Goal: Information Seeking & Learning: Understand process/instructions

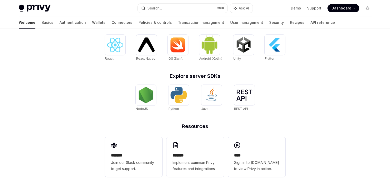
scroll to position [218, 0]
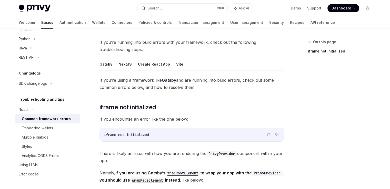
scroll to position [26, 0]
click at [128, 79] on span "If you’re using a framework like Gatsby and are running into build errors, chec…" at bounding box center [191, 84] width 185 height 14
click at [127, 76] on div "Gatsby NextJS Create React App Vite If you’re using a framework like Gatsby and…" at bounding box center [191, 184] width 185 height 252
click at [124, 70] on button "NextJS" at bounding box center [124, 64] width 13 height 12
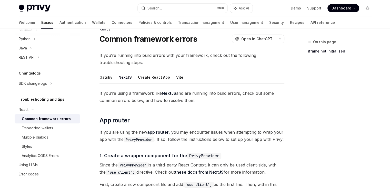
click at [114, 79] on ul "Gatsby NextJS Create React App Vite" at bounding box center [191, 77] width 185 height 12
click at [118, 79] on button "NextJS" at bounding box center [124, 77] width 13 height 12
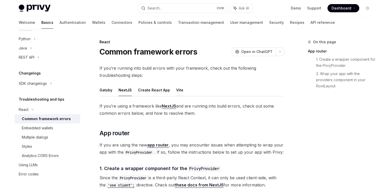
click at [176, 86] on button "Vite" at bounding box center [179, 90] width 7 height 12
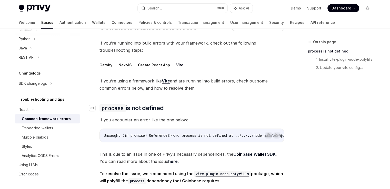
scroll to position [25, 0]
drag, startPoint x: 189, startPoint y: 106, endPoint x: 109, endPoint y: 78, distance: 84.5
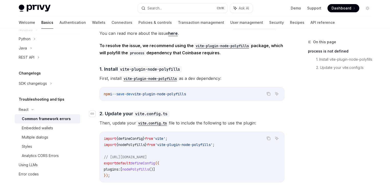
scroll to position [153, 0]
click at [186, 97] on span "vite-plugin-node-polyfills" at bounding box center [158, 94] width 53 height 5
drag, startPoint x: 203, startPoint y: 95, endPoint x: 141, endPoint y: 96, distance: 62.0
click at [141, 96] on code "npm i --save-dev vite-plugin-node-polyfills" at bounding box center [192, 94] width 176 height 6
copy span "vite-plugin-node-polyfills"
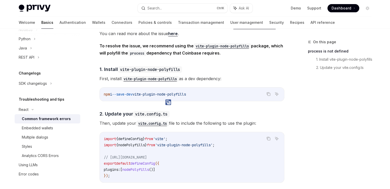
click at [191, 105] on div "If you’re using a framework like Vite and are running into build errors, check …" at bounding box center [191, 86] width 185 height 272
drag, startPoint x: 199, startPoint y: 96, endPoint x: 141, endPoint y: 96, distance: 57.9
click at [141, 96] on code "npm i --save-dev vite-plugin-node-polyfills" at bounding box center [192, 94] width 176 height 6
copy span "vite-plugin-node-polyfills"
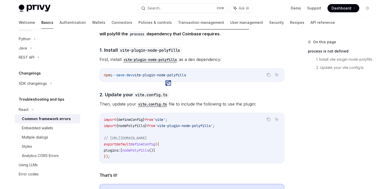
click at [164, 157] on code "import { defineConfig } from 'vite' ; import { nodePolyfills } from 'vite-plugi…" at bounding box center [192, 138] width 176 height 43
click at [155, 150] on span "()]" at bounding box center [152, 150] width 6 height 5
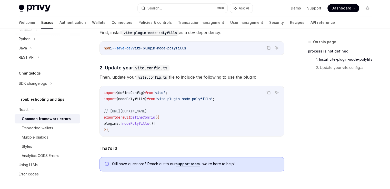
scroll to position [207, 0]
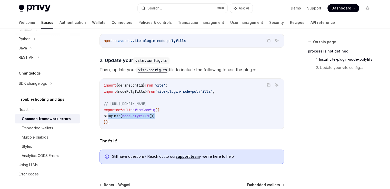
drag, startPoint x: 107, startPoint y: 118, endPoint x: 166, endPoint y: 115, distance: 59.5
click at [166, 115] on code "import { defineConfig } from 'vite' ; import { nodePolyfills } from 'vite-plugi…" at bounding box center [192, 103] width 176 height 43
copy span "plugins: [ nodePolyfills ()]"
click at [191, 113] on code "import { defineConfig } from 'vite' ; import { nodePolyfills } from 'vite-plugi…" at bounding box center [192, 103] width 176 height 43
click at [238, 94] on code "import { defineConfig } from 'vite' ; import { nodePolyfills } from 'vite-plugi…" at bounding box center [192, 103] width 176 height 43
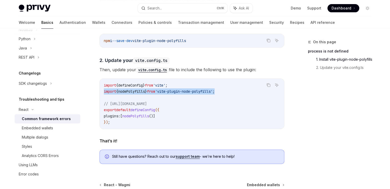
drag, startPoint x: 233, startPoint y: 93, endPoint x: 95, endPoint y: 95, distance: 137.4
click at [95, 95] on div "React Common framework errors OpenAI Open in ChatGPT OpenAI Open in ChatGPT If …" at bounding box center [143, 38] width 283 height 412
copy span "import { nodePolyfills } from 'vite-plugin-node-polyfills' ;"
click at [291, 100] on div "On this page process is not defined 1. Install vite-plugin-node-polyfills 2. Up…" at bounding box center [195, 33] width 361 height 422
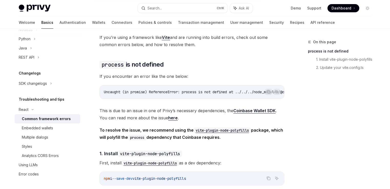
scroll to position [73, 0]
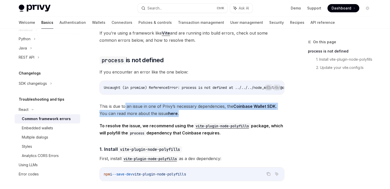
drag, startPoint x: 124, startPoint y: 107, endPoint x: 192, endPoint y: 115, distance: 67.9
click at [190, 115] on span "This is due to an issue in one of Privy’s necessary dependencies, the Coinbase …" at bounding box center [191, 110] width 185 height 14
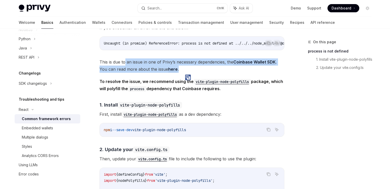
scroll to position [120, 0]
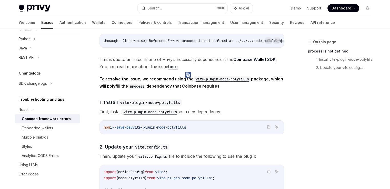
click at [253, 86] on span "To resolve the issue, we recommend using the vite-plugin-node-polyfills package…" at bounding box center [191, 82] width 185 height 14
drag, startPoint x: 125, startPoint y: 85, endPoint x: 238, endPoint y: 87, distance: 112.8
click at [237, 87] on span "To resolve the issue, we recommend using the vite-plugin-node-polyfills package…" at bounding box center [191, 82] width 185 height 14
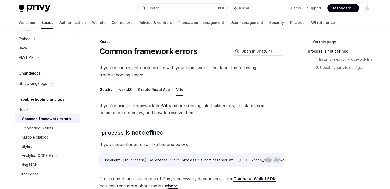
scroll to position [0, 0]
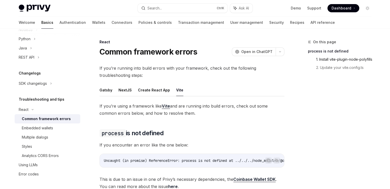
click at [355, 60] on link "1. Install vite-plugin-node-polyfills" at bounding box center [345, 59] width 59 height 8
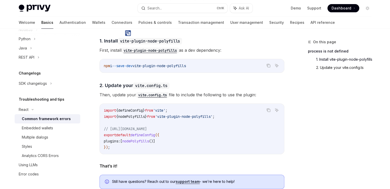
click at [348, 66] on link "2. Update your vite.config.ts" at bounding box center [345, 68] width 59 height 8
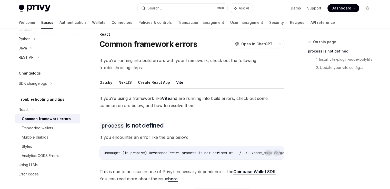
scroll to position [6, 0]
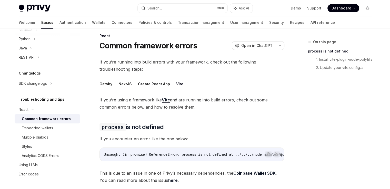
click at [159, 84] on button "Create React App" at bounding box center [154, 84] width 32 height 12
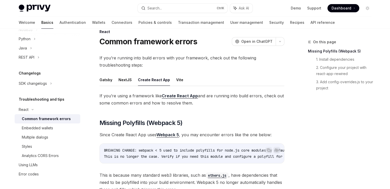
scroll to position [9, 0]
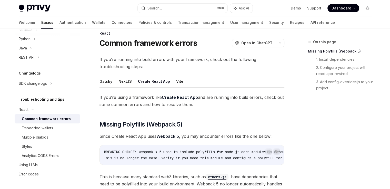
click at [129, 81] on button "NextJS" at bounding box center [124, 81] width 13 height 12
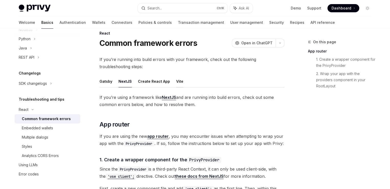
click at [179, 83] on button "Vite" at bounding box center [179, 81] width 7 height 12
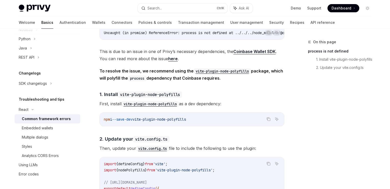
scroll to position [122, 0]
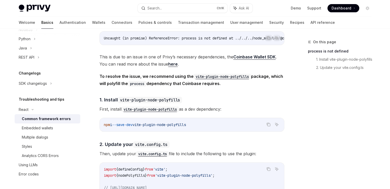
click at [197, 84] on strong "To resolve the issue, we recommend using the vite-plugin-node-polyfills package…" at bounding box center [190, 80] width 183 height 12
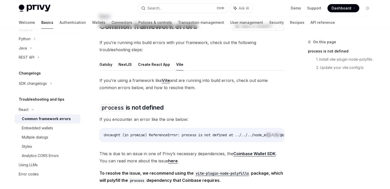
scroll to position [6, 0]
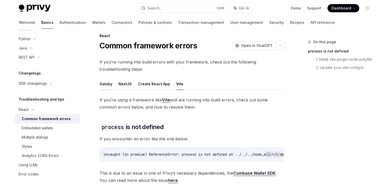
click at [106, 84] on button "Gatsby" at bounding box center [105, 84] width 13 height 12
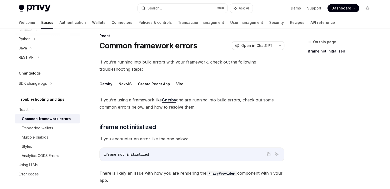
click at [131, 84] on ul "Gatsby NextJS Create React App Vite" at bounding box center [191, 84] width 185 height 12
click at [129, 83] on button "NextJS" at bounding box center [124, 84] width 13 height 12
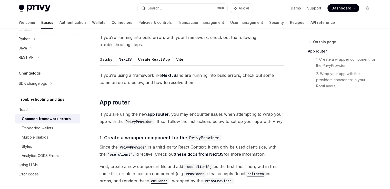
scroll to position [20, 0]
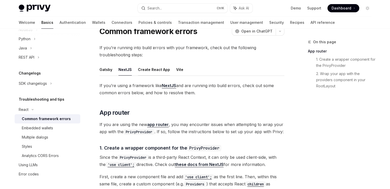
click at [147, 68] on button "Create React App" at bounding box center [154, 70] width 32 height 12
type textarea "*"
